Goal: Task Accomplishment & Management: Manage account settings

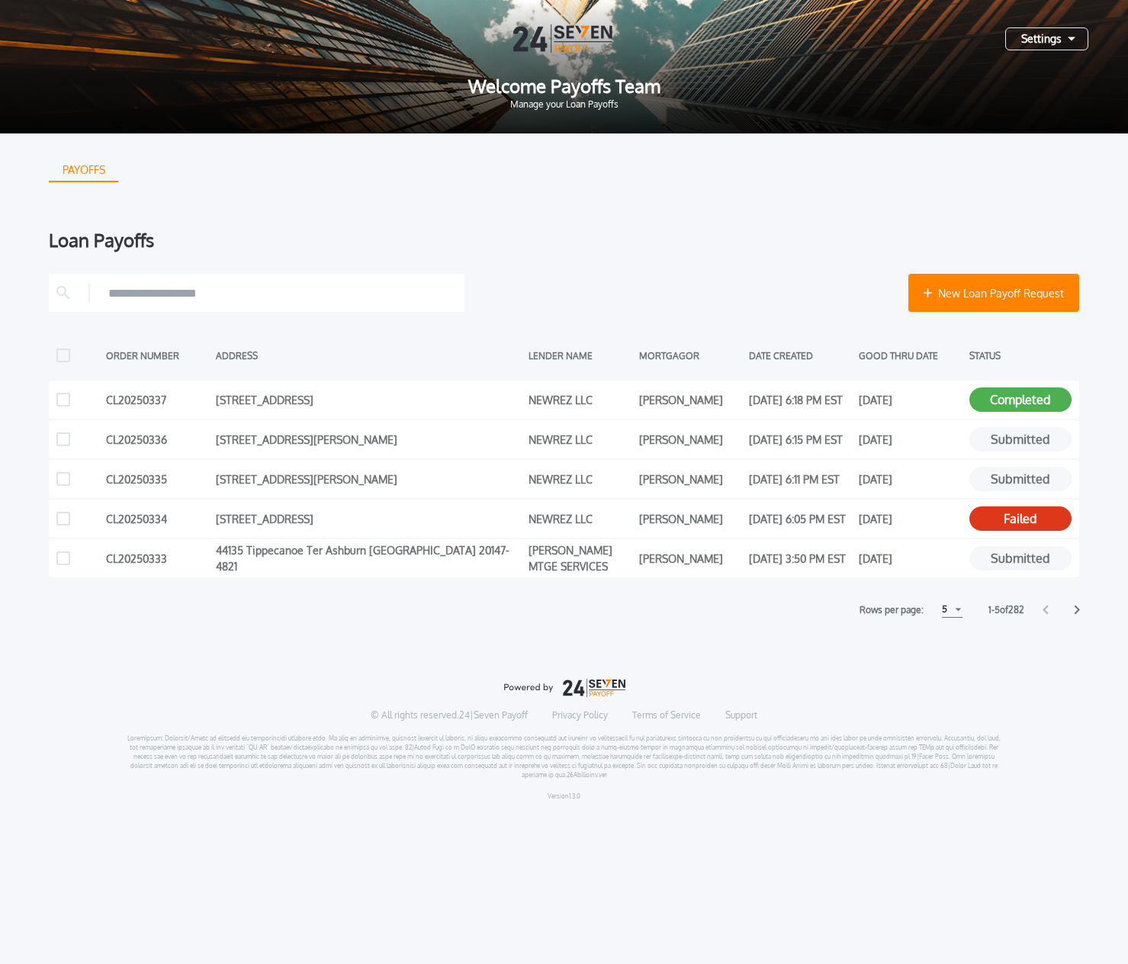
click at [961, 613] on div "Rows per page: 5 5 5 10 10 15 15" at bounding box center [911, 610] width 118 height 16
click at [954, 612] on div "5" at bounding box center [952, 610] width 21 height 16
click at [953, 668] on h1 "15" at bounding box center [951, 667] width 14 height 18
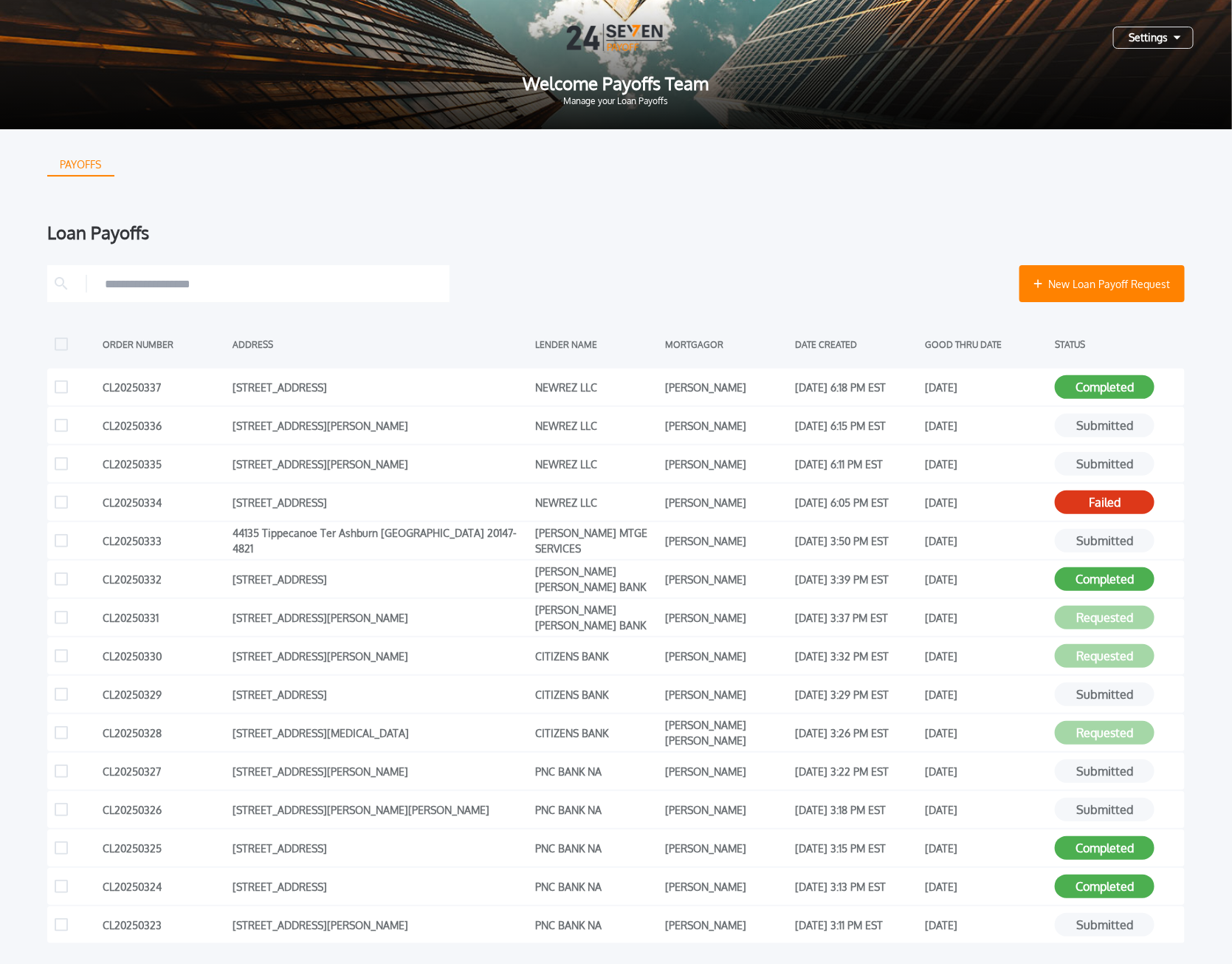
scroll to position [194, 0]
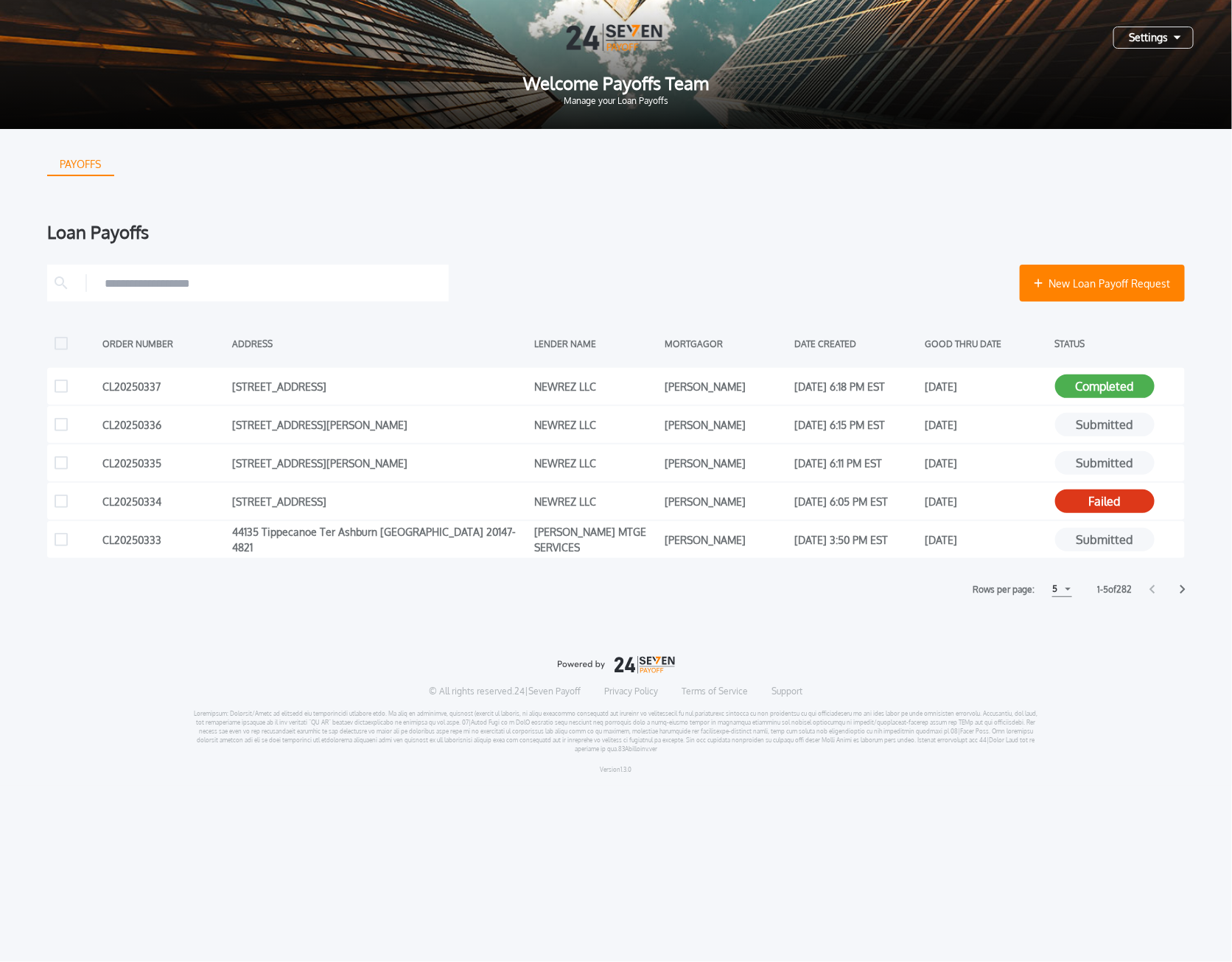
click at [1069, 587] on div "5" at bounding box center [1062, 589] width 20 height 15
click at [1058, 650] on h1 "15" at bounding box center [1062, 644] width 14 height 17
click at [1069, 588] on div "5" at bounding box center [1062, 589] width 20 height 15
click at [1064, 638] on h1 "15" at bounding box center [1062, 644] width 14 height 17
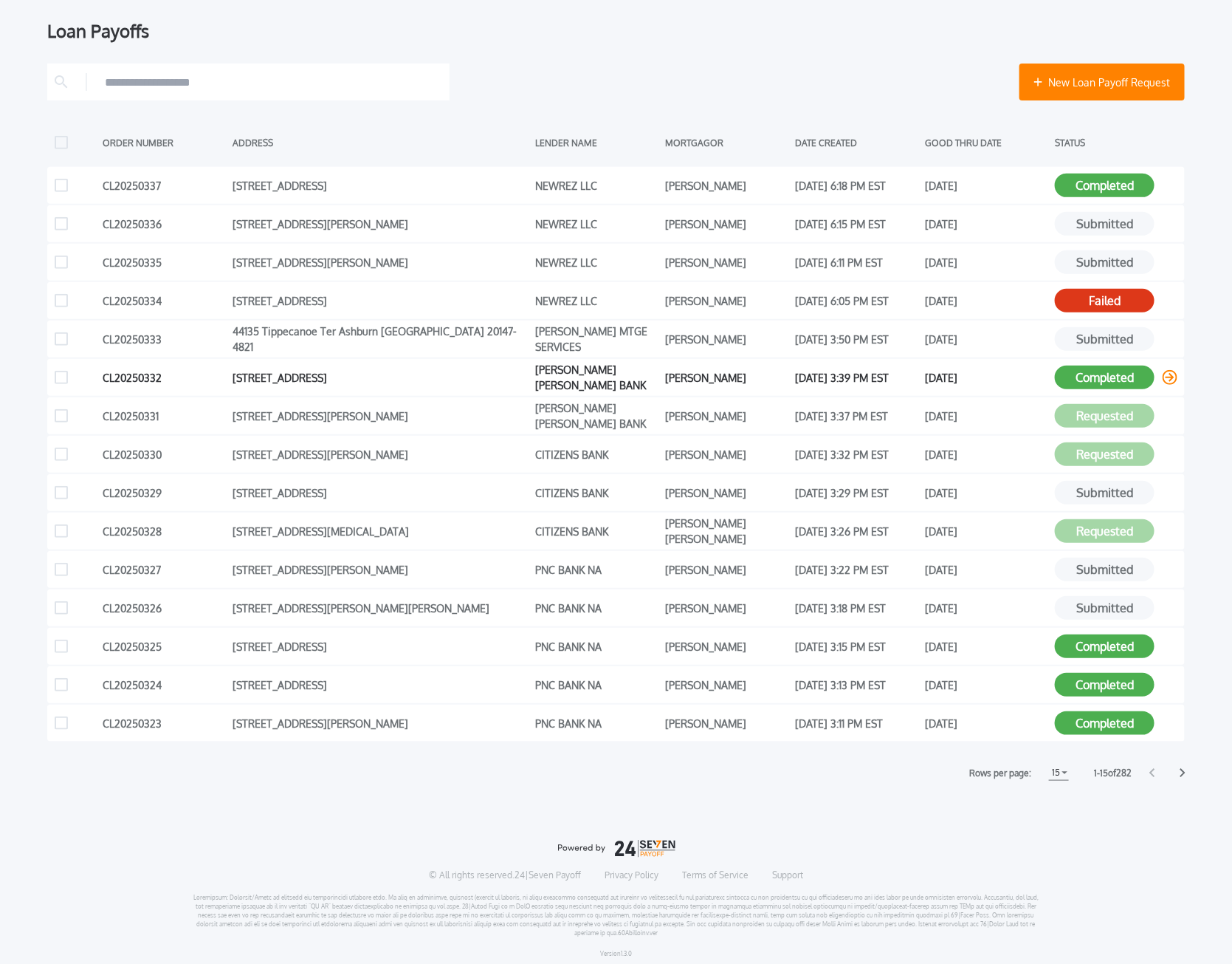
scroll to position [207, 0]
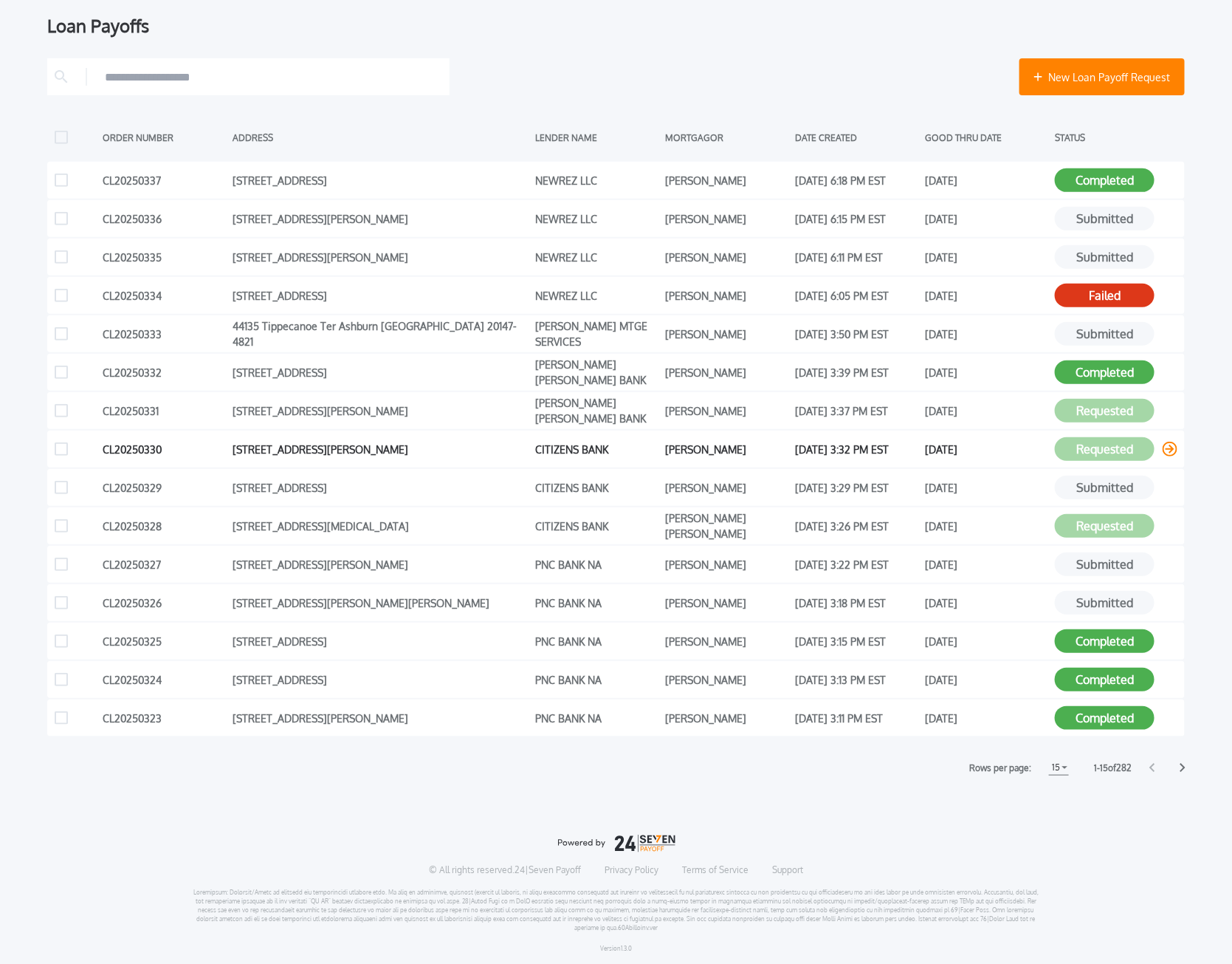
click at [1131, 443] on button "Requested" at bounding box center [1104, 449] width 100 height 23
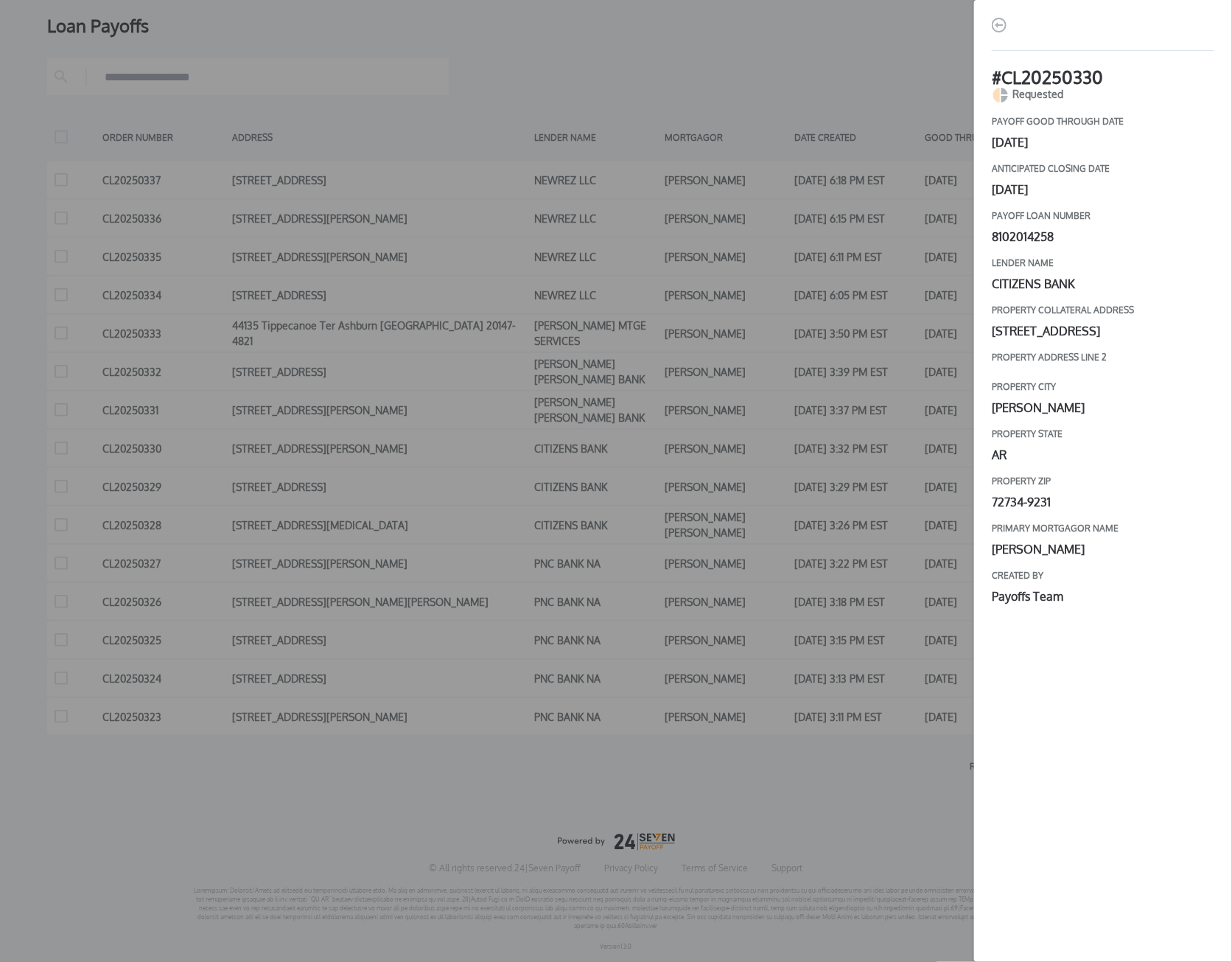
click at [884, 791] on div "# CL20250330 Requested payoff good through date [DATE] Anticipated closing date…" at bounding box center [616, 481] width 1232 height 962
